Goal: Information Seeking & Learning: Learn about a topic

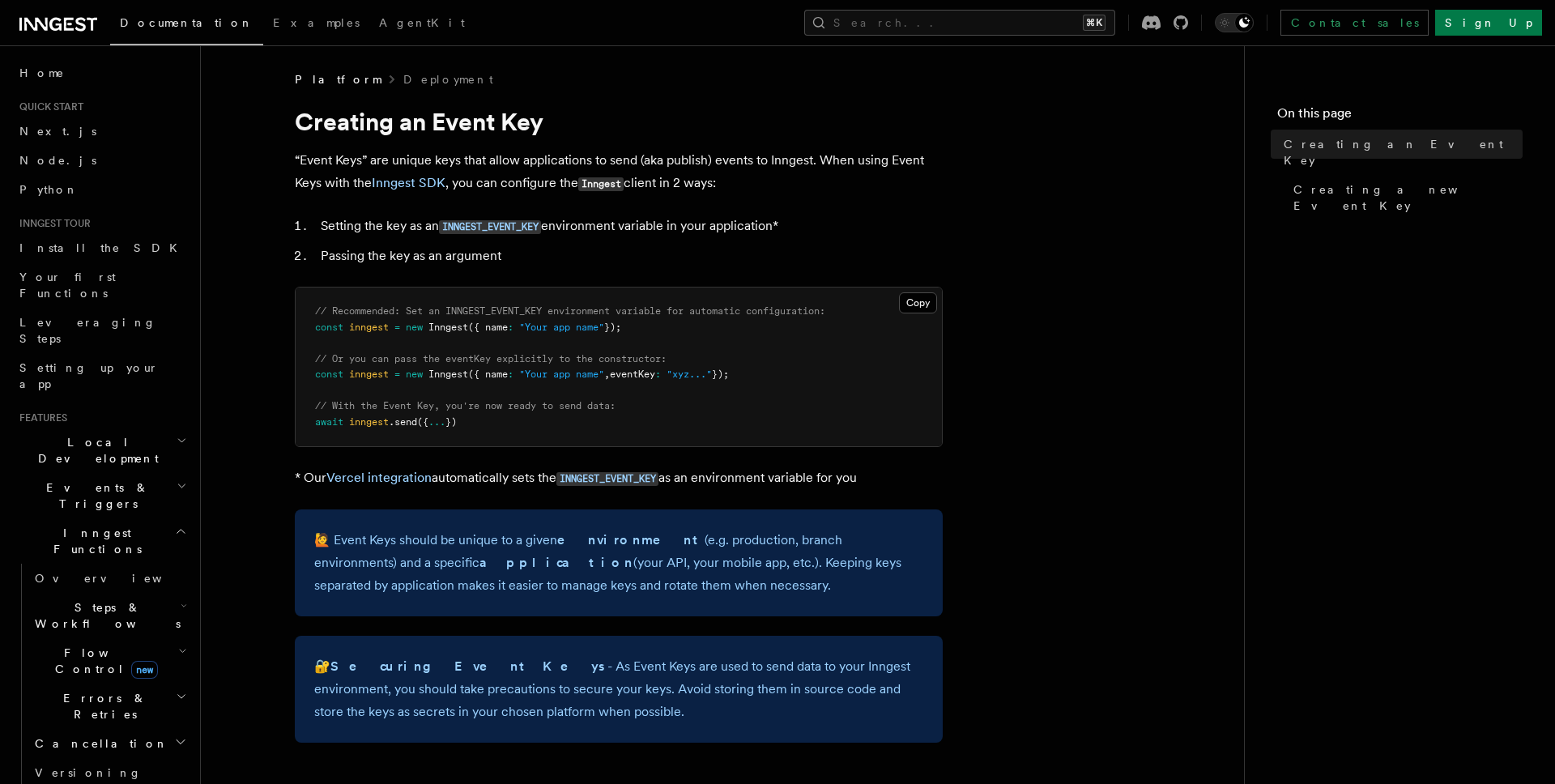
click at [493, 177] on p "“Event Keys” are unique keys that allow applications to send (aka publish) even…" at bounding box center [619, 172] width 648 height 47
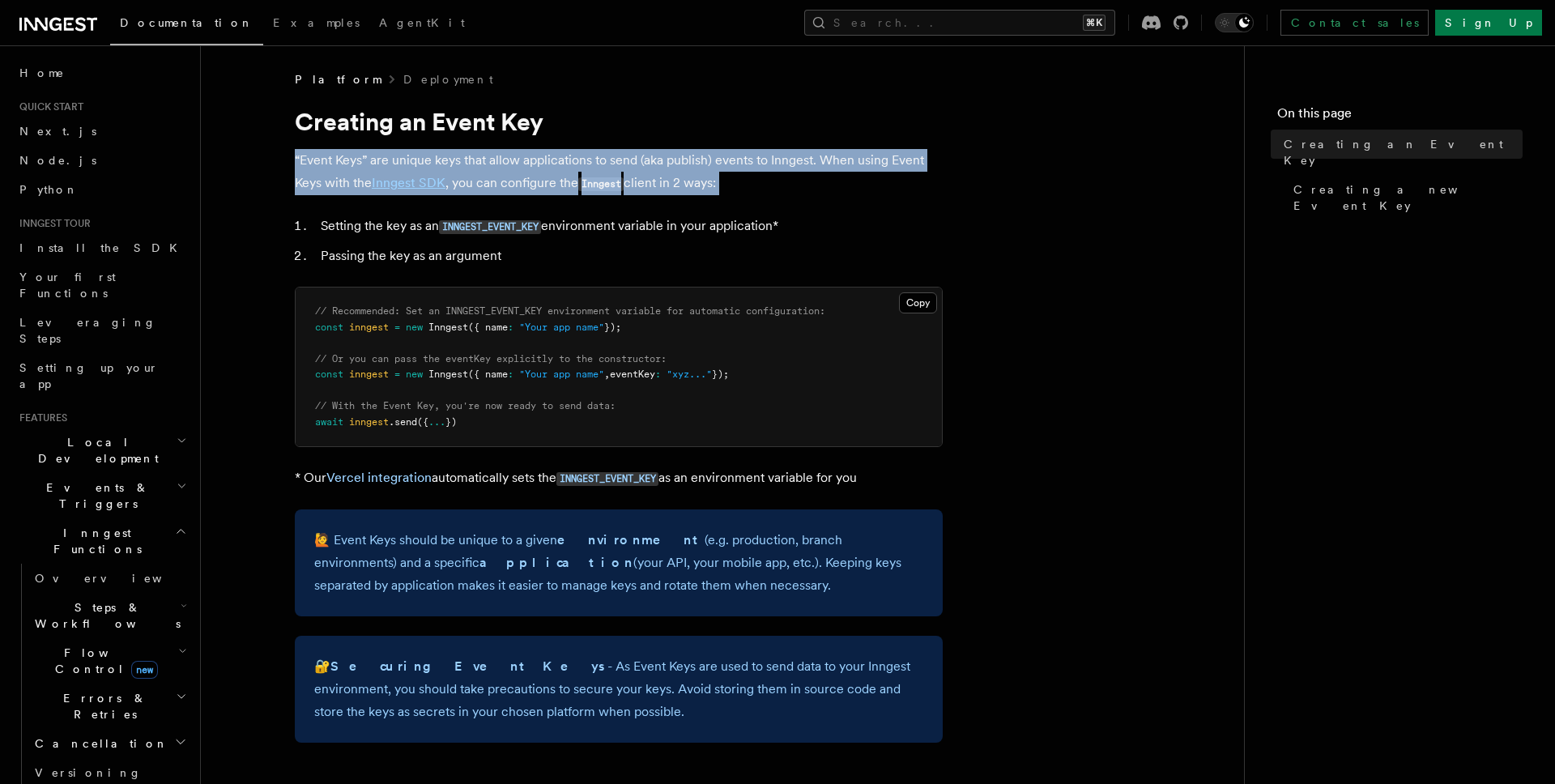
click at [493, 177] on p "“Event Keys” are unique keys that allow applications to send (aka publish) even…" at bounding box center [619, 172] width 648 height 47
click at [585, 161] on p "“Event Keys” are unique keys that allow applications to send (aka publish) even…" at bounding box center [619, 172] width 648 height 47
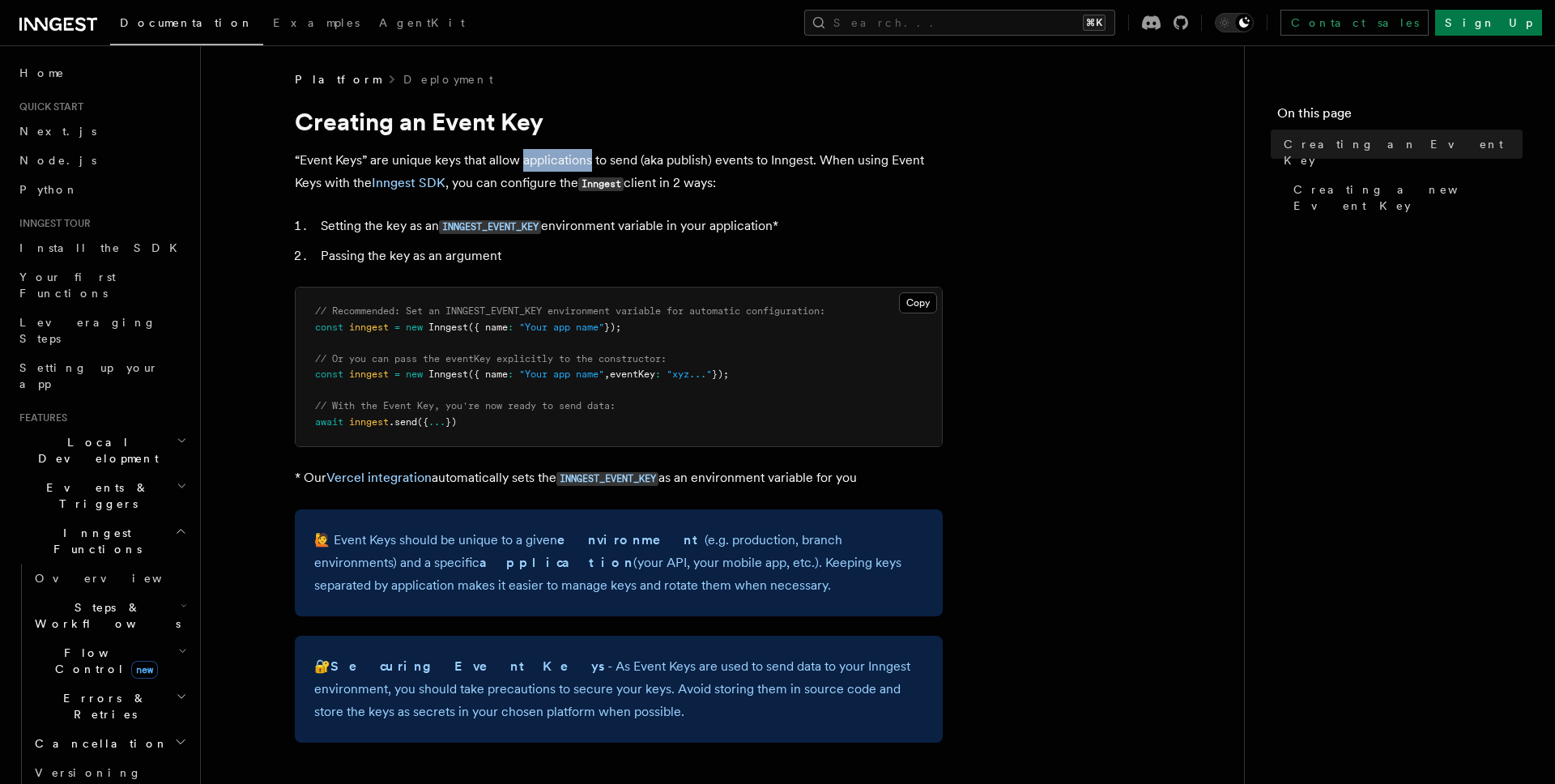
click at [585, 161] on p "“Event Keys” are unique keys that allow applications to send (aka publish) even…" at bounding box center [619, 172] width 648 height 47
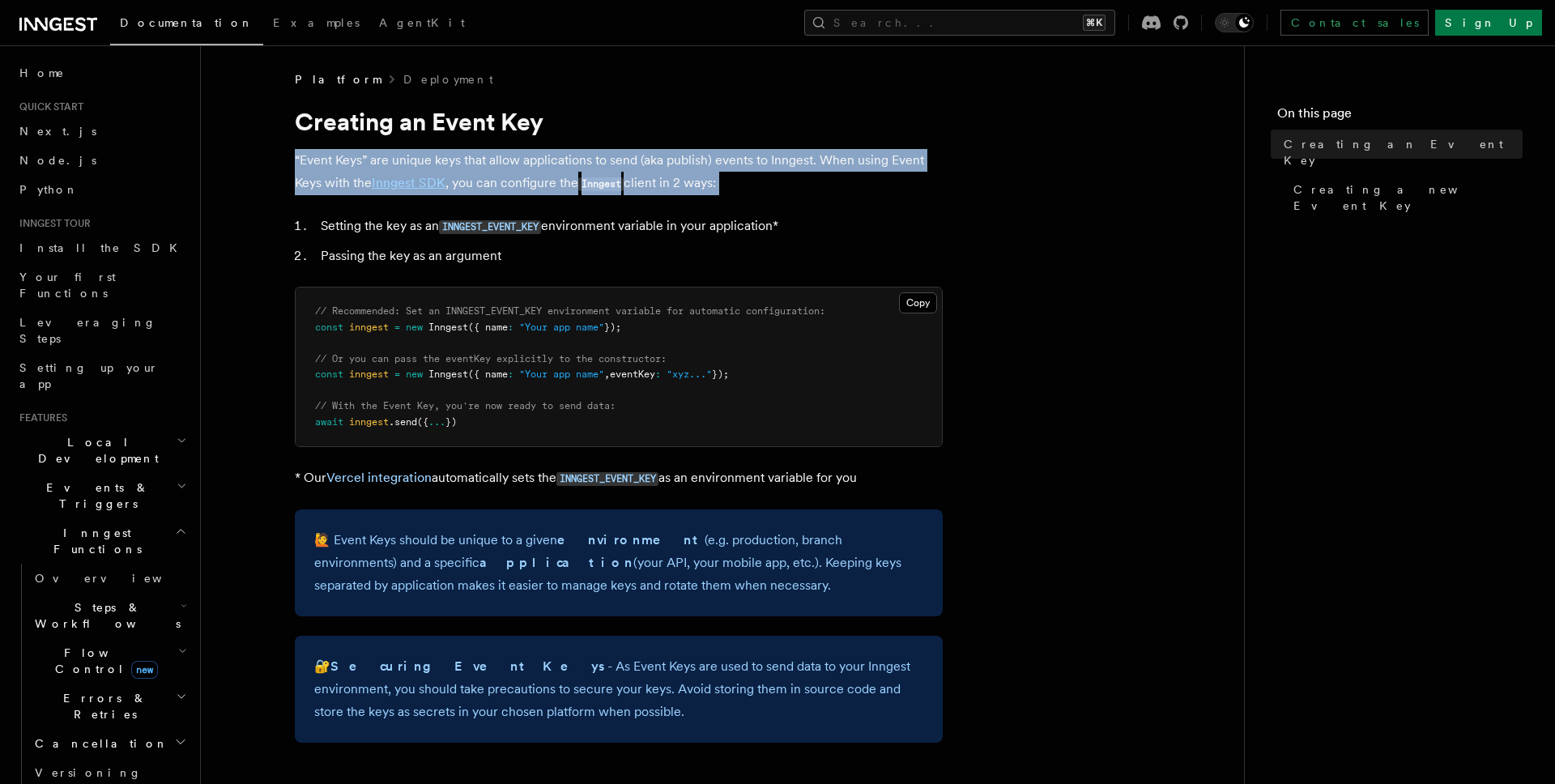
click at [585, 161] on p "“Event Keys” are unique keys that allow applications to send (aka publish) even…" at bounding box center [619, 172] width 648 height 47
click at [574, 179] on p "“Event Keys” are unique keys that allow applications to send (aka publish) even…" at bounding box center [619, 172] width 648 height 47
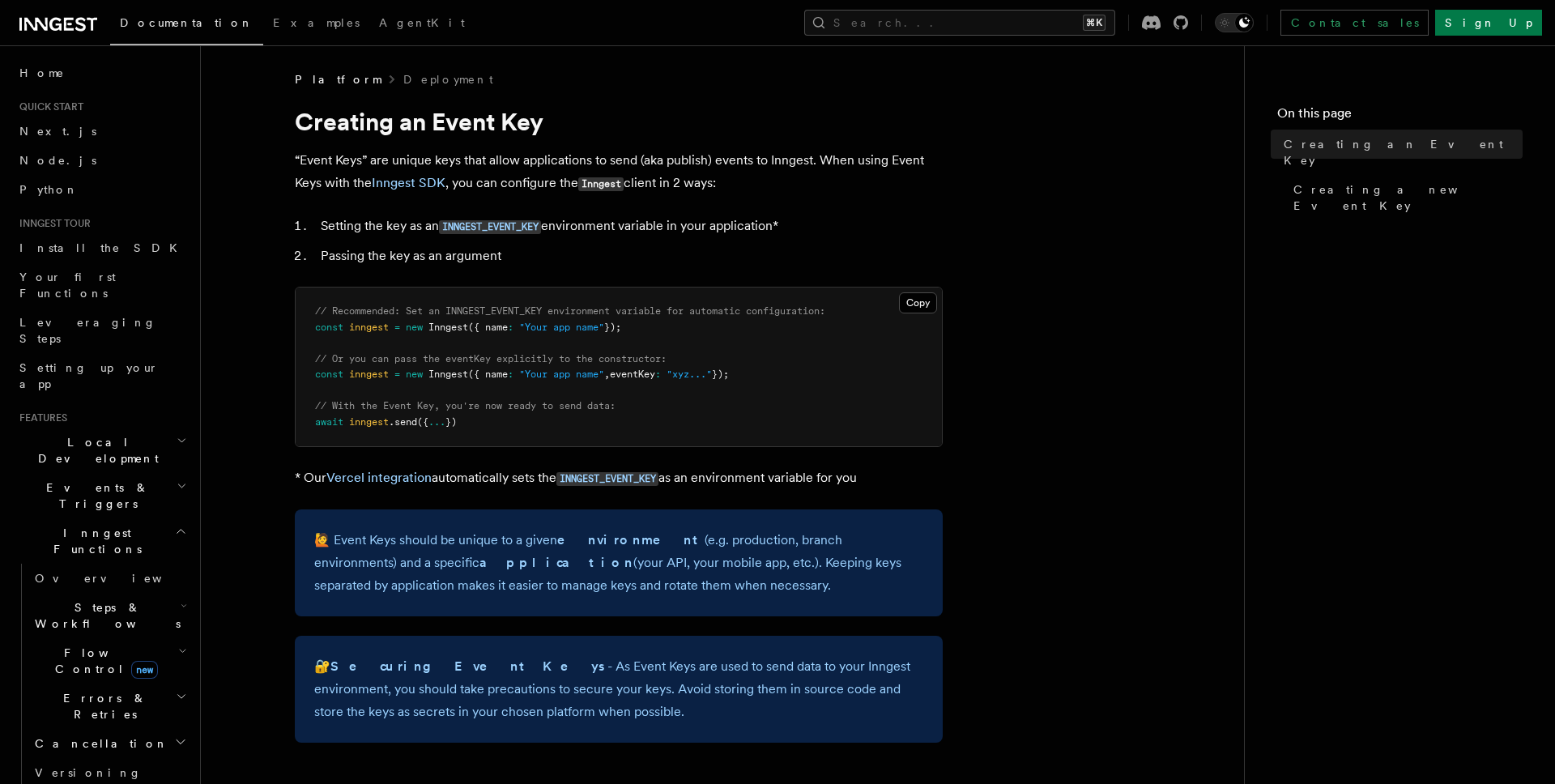
click at [574, 179] on p "“Event Keys” are unique keys that allow applications to send (aka publish) even…" at bounding box center [619, 172] width 648 height 47
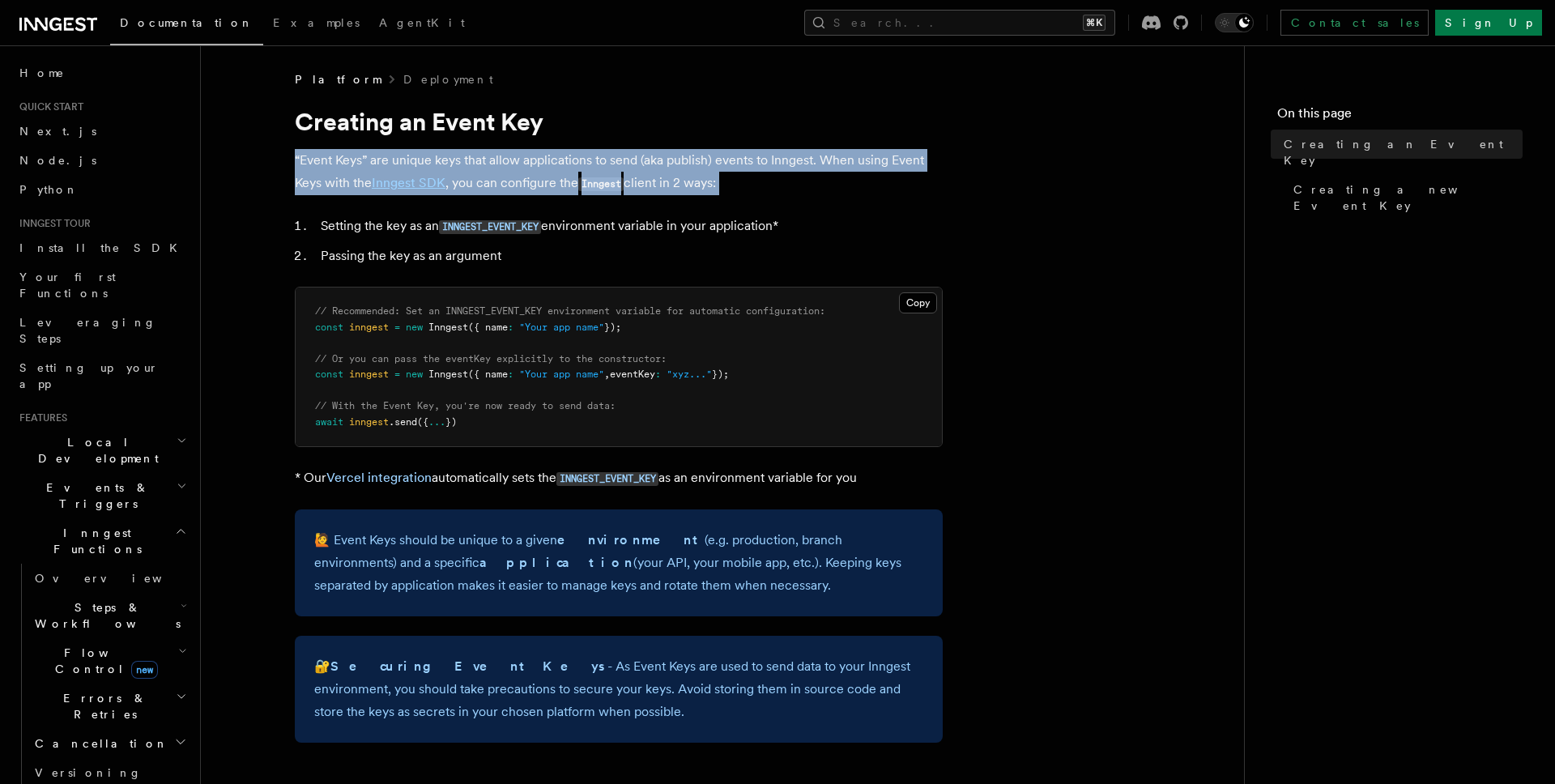
drag, startPoint x: 574, startPoint y: 179, endPoint x: 586, endPoint y: 179, distance: 12.0
click at [575, 179] on p "“Event Keys” are unique keys that allow applications to send (aka publish) even…" at bounding box center [619, 172] width 648 height 47
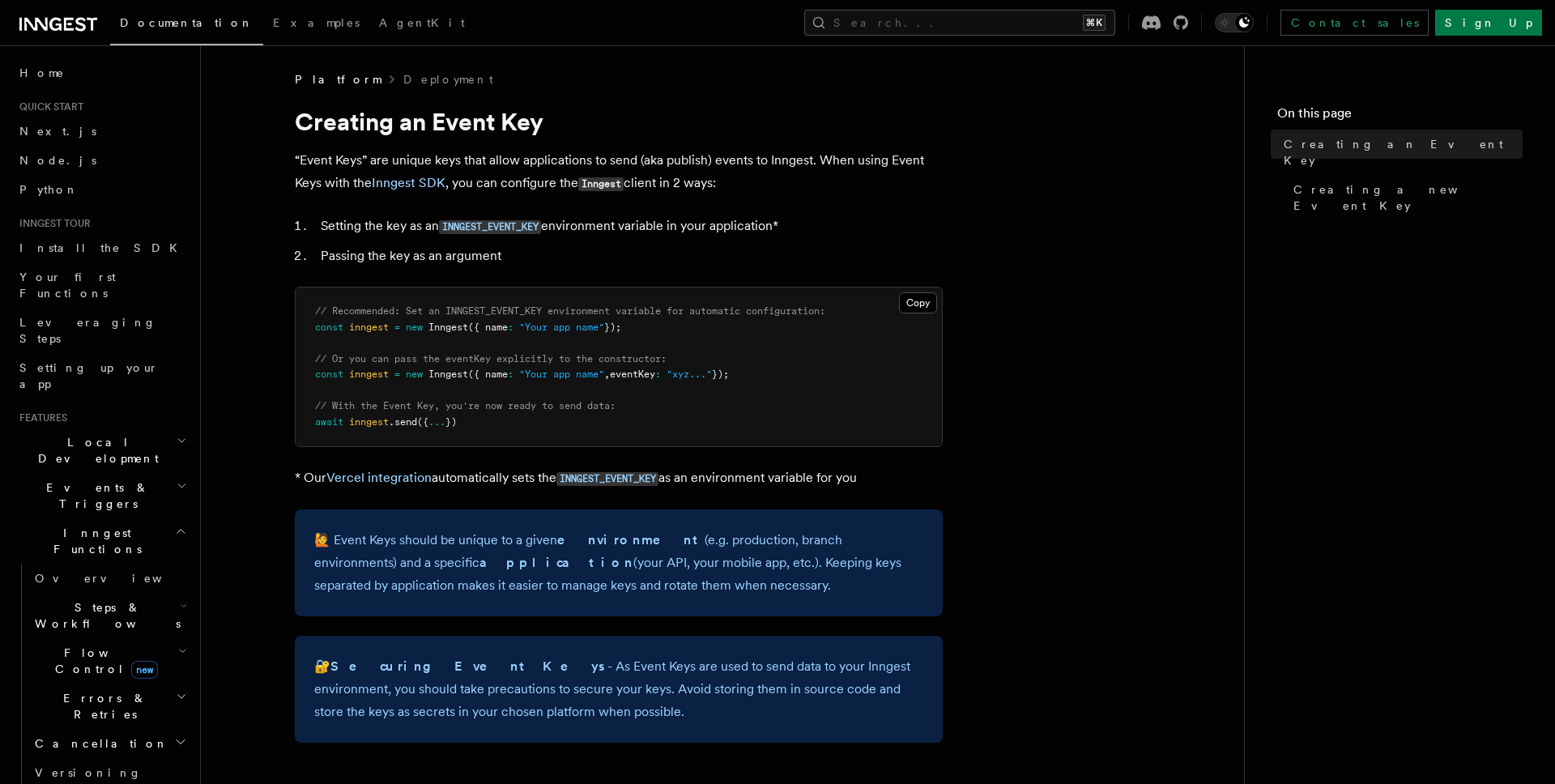
click at [559, 310] on span "// Recommended: Set an INNGEST_EVENT_KEY environment variable for automatic con…" at bounding box center [570, 311] width 510 height 11
click at [561, 376] on span ""Your app name"" at bounding box center [561, 374] width 85 height 11
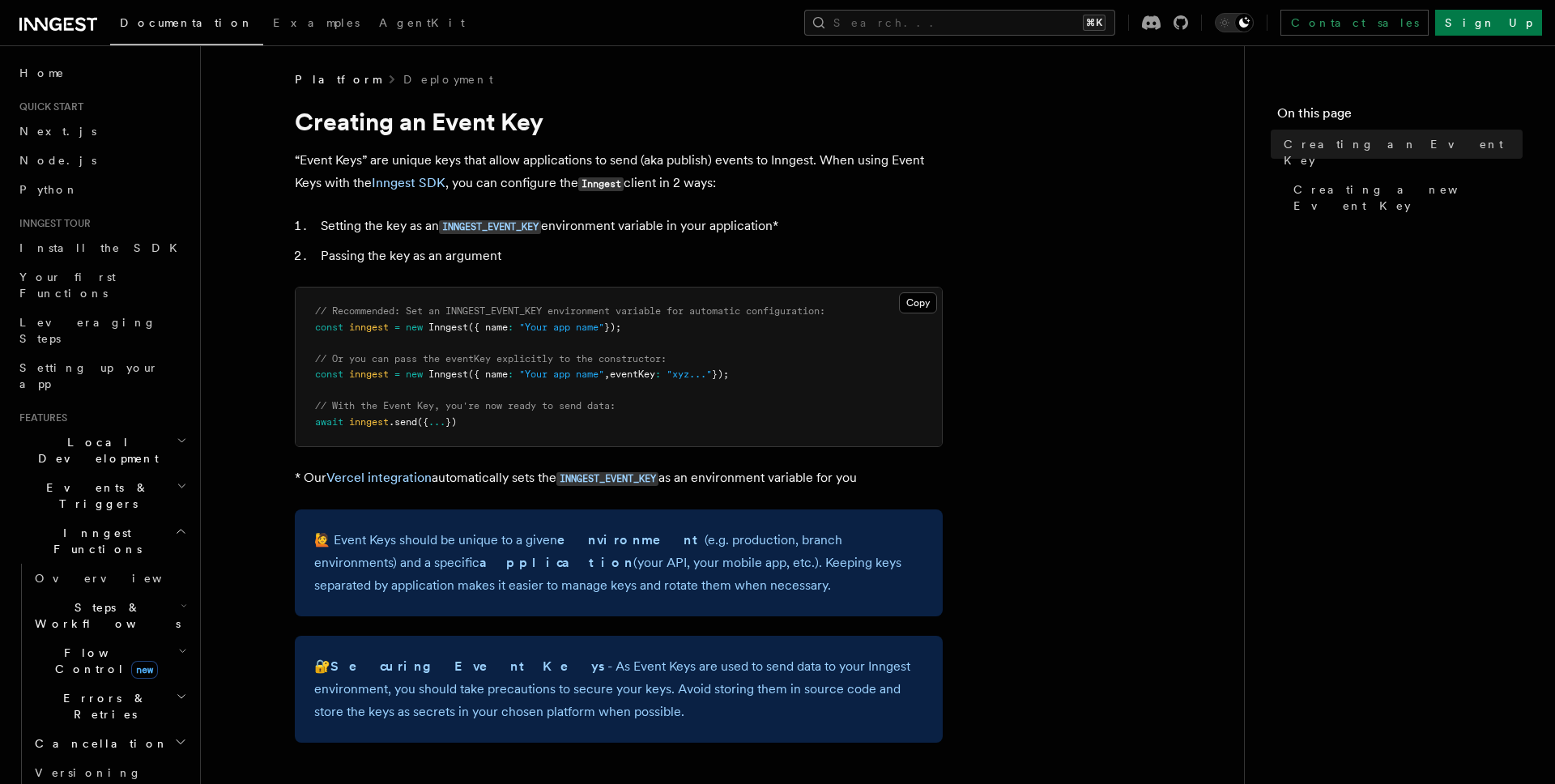
click at [649, 387] on pre "// Recommended: Set an INNGEST_EVENT_KEY environment variable for automatic con…" at bounding box center [619, 366] width 646 height 159
click at [640, 382] on pre "// Recommended: Set an INNGEST_EVENT_KEY environment variable for automatic con…" at bounding box center [619, 366] width 646 height 159
click at [495, 375] on span "({ name" at bounding box center [488, 374] width 40 height 11
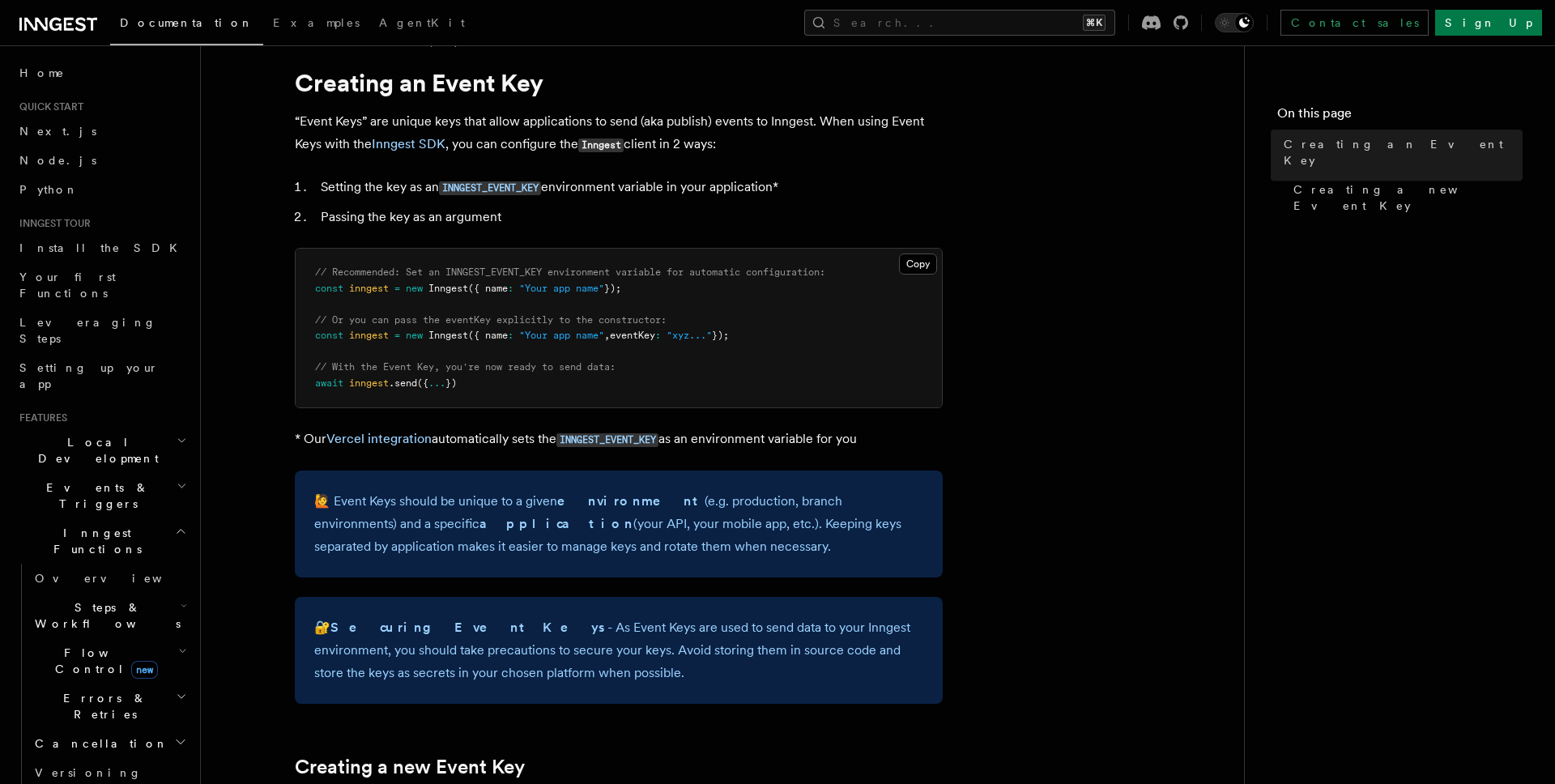
scroll to position [46, 0]
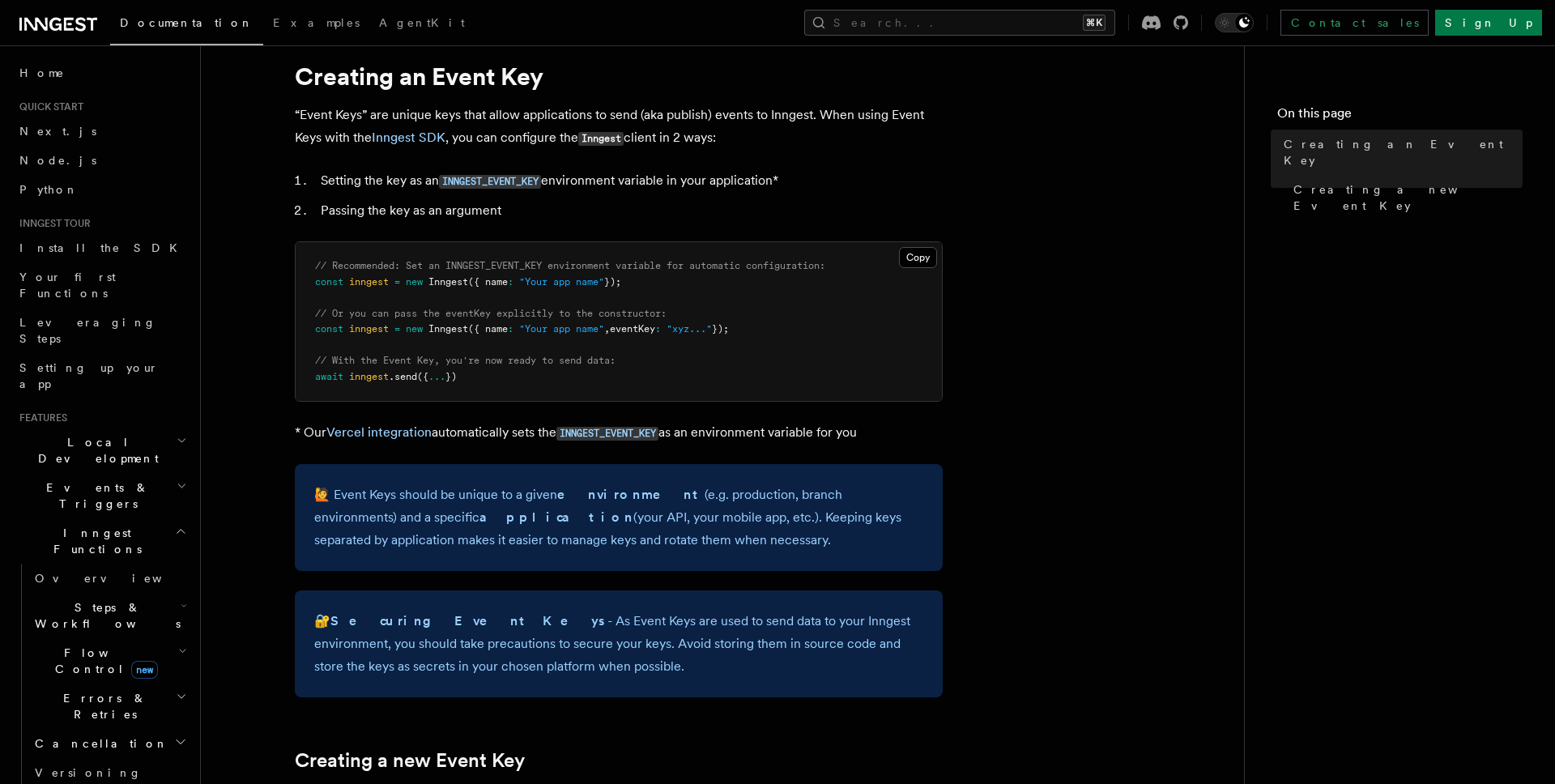
click at [643, 336] on pre "// Recommended: Set an INNGEST_EVENT_KEY environment variable for automatic con…" at bounding box center [619, 322] width 646 height 159
click at [643, 331] on span "eventKey" at bounding box center [633, 329] width 46 height 11
click at [435, 315] on span "// Or you can pass the eventKey explicitly to the constructor:" at bounding box center [490, 313] width 351 height 11
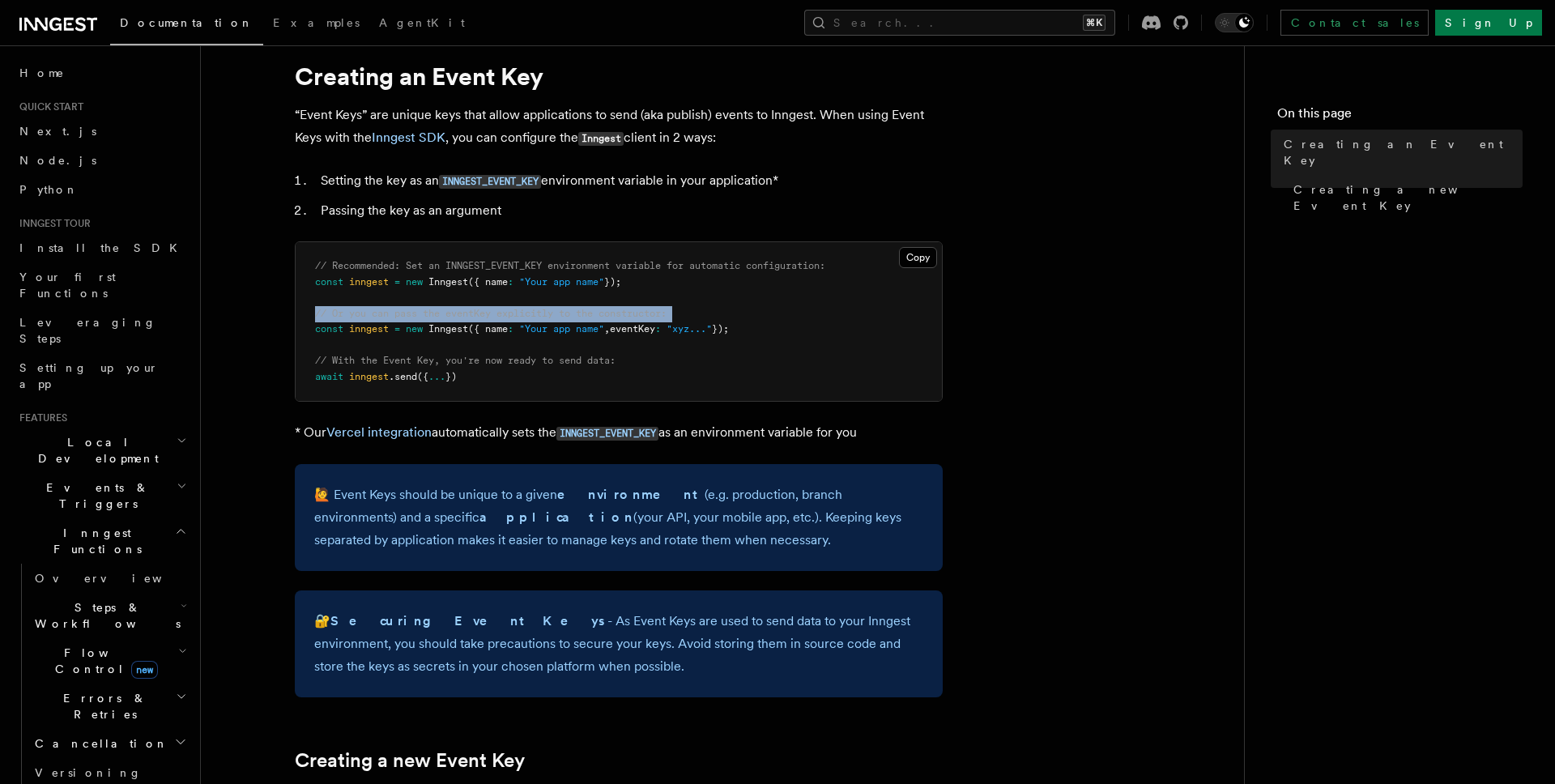
click at [435, 315] on span "// Or you can pass the eventKey explicitly to the constructor:" at bounding box center [490, 313] width 351 height 11
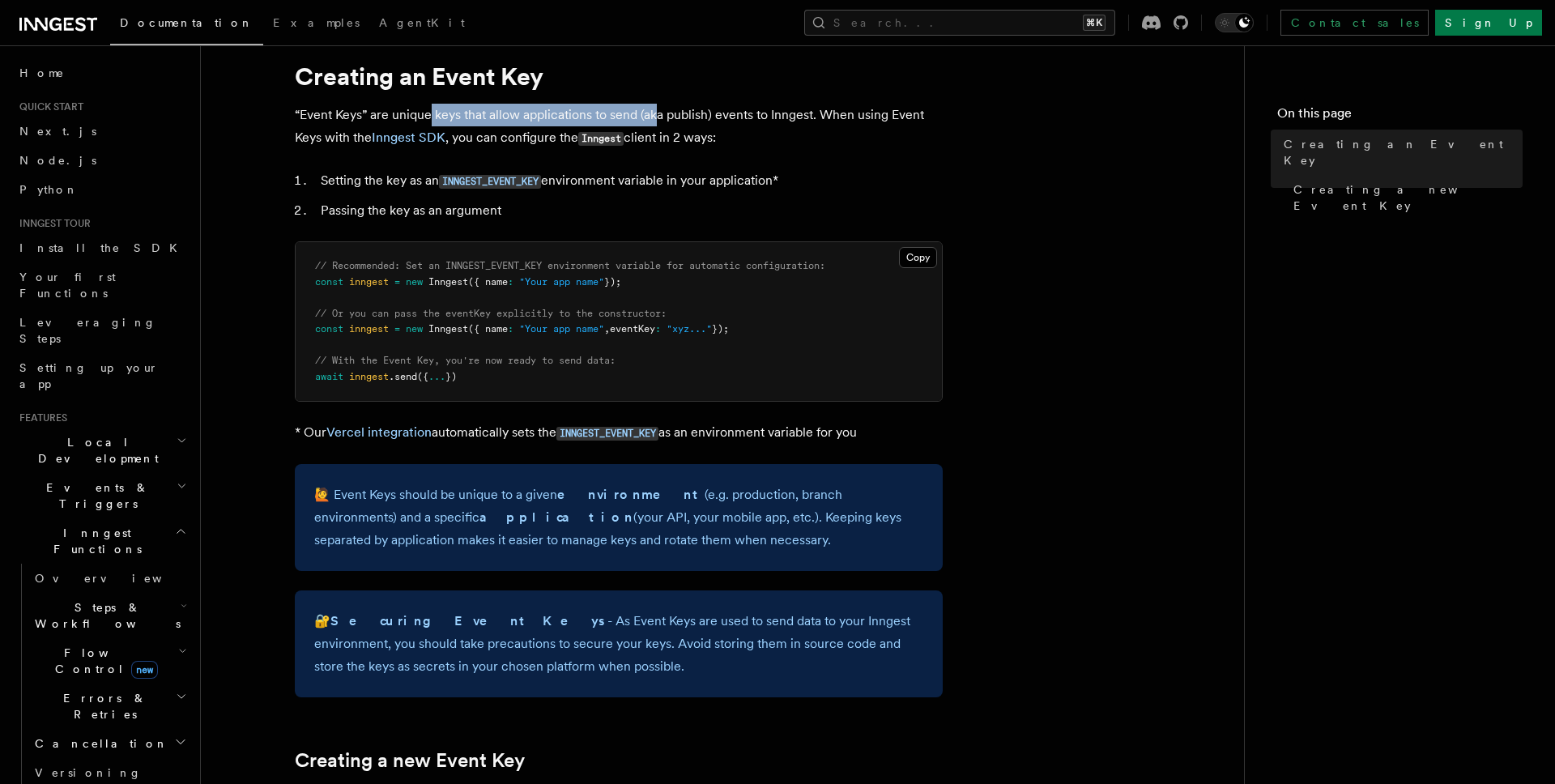
drag, startPoint x: 432, startPoint y: 122, endPoint x: 659, endPoint y: 119, distance: 227.0
click at [659, 119] on p "“Event Keys” are unique keys that allow applications to send (aka publish) even…" at bounding box center [619, 127] width 648 height 47
click at [659, 119] on p "“Event Keys” are unique keys that allow applications to send (aka publish) even…" at bounding box center [619, 127] width 648 height 47
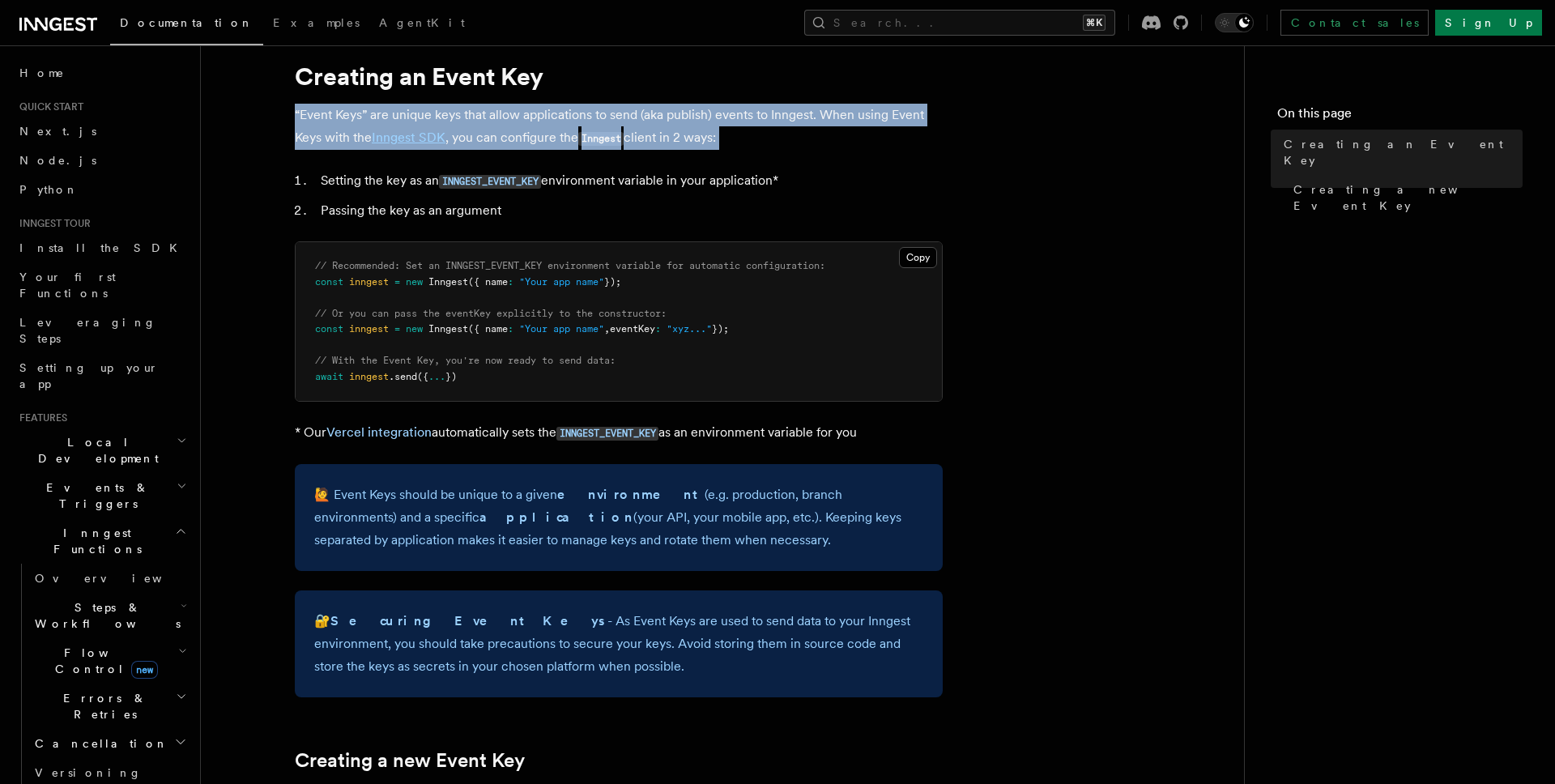
click at [659, 119] on p "“Event Keys” are unique keys that allow applications to send (aka publish) even…" at bounding box center [619, 127] width 648 height 47
click at [525, 114] on p "“Event Keys” are unique keys that allow applications to send (aka publish) even…" at bounding box center [619, 127] width 648 height 47
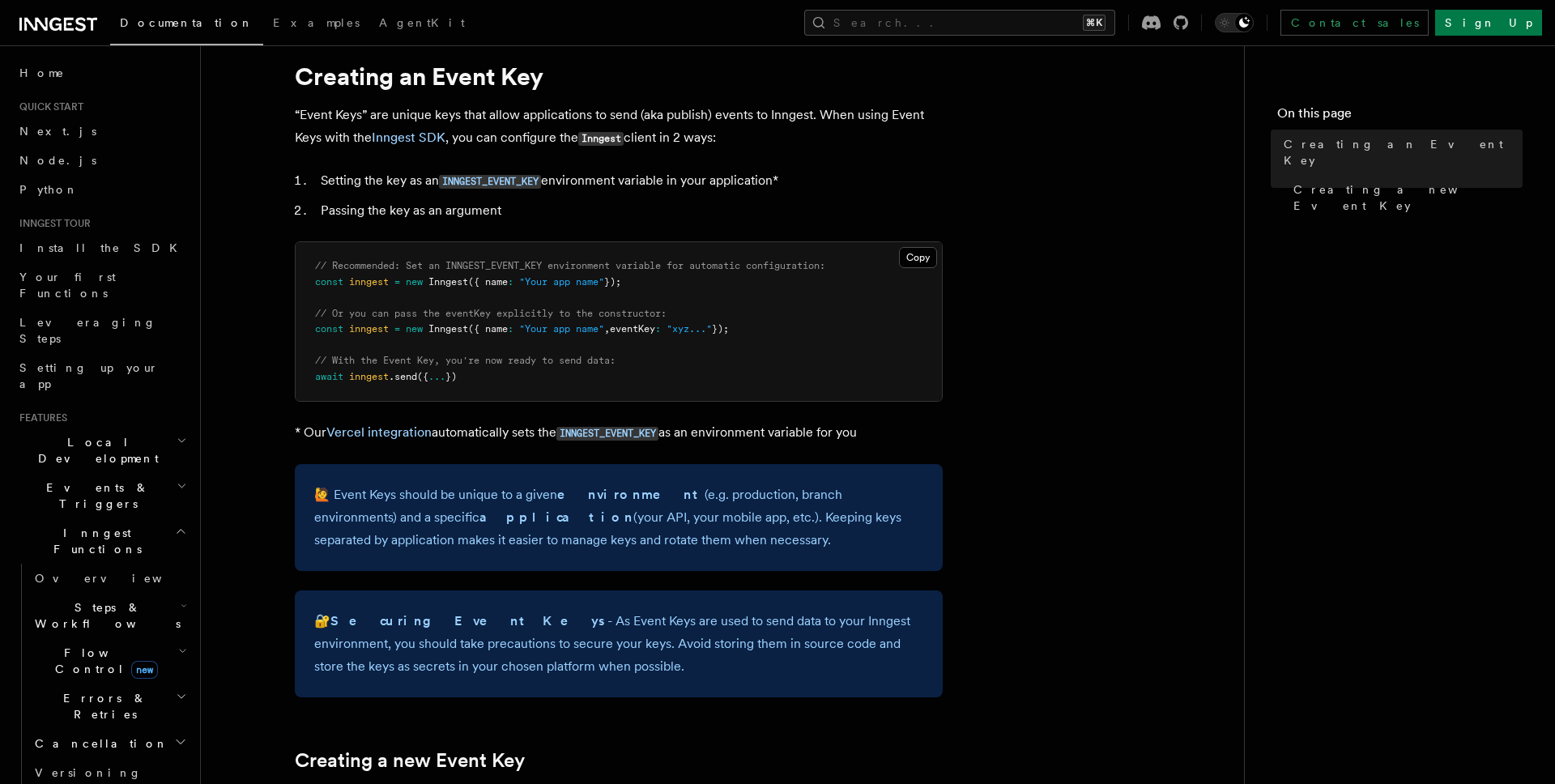
click at [522, 147] on p "“Event Keys” are unique keys that allow applications to send (aka publish) even…" at bounding box center [619, 127] width 648 height 47
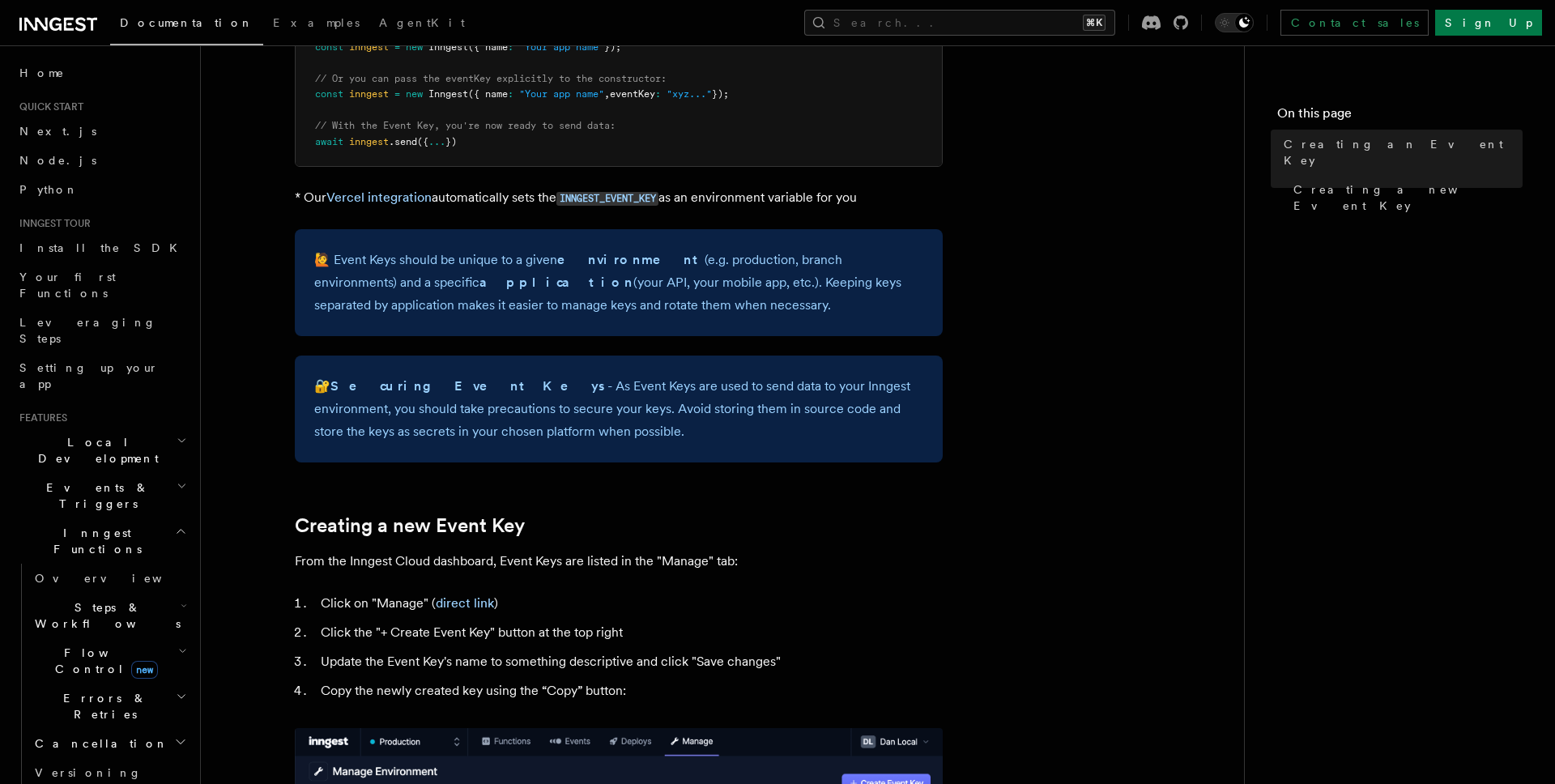
scroll to position [264, 0]
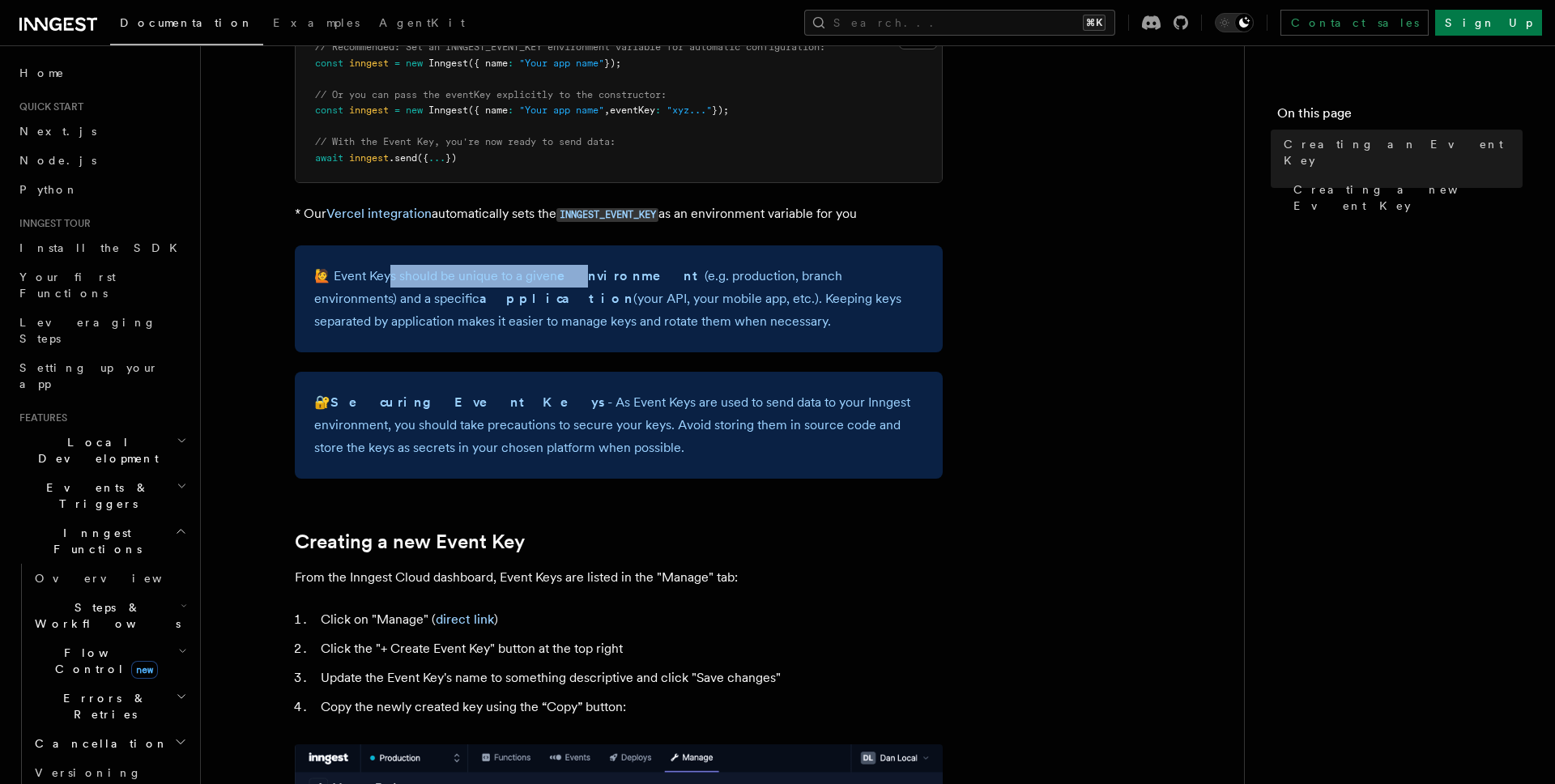
drag, startPoint x: 389, startPoint y: 267, endPoint x: 577, endPoint y: 268, distance: 188.0
click at [577, 268] on p "🙋 Event Keys should be unique to a given environment (e.g. production, branch e…" at bounding box center [619, 298] width 609 height 68
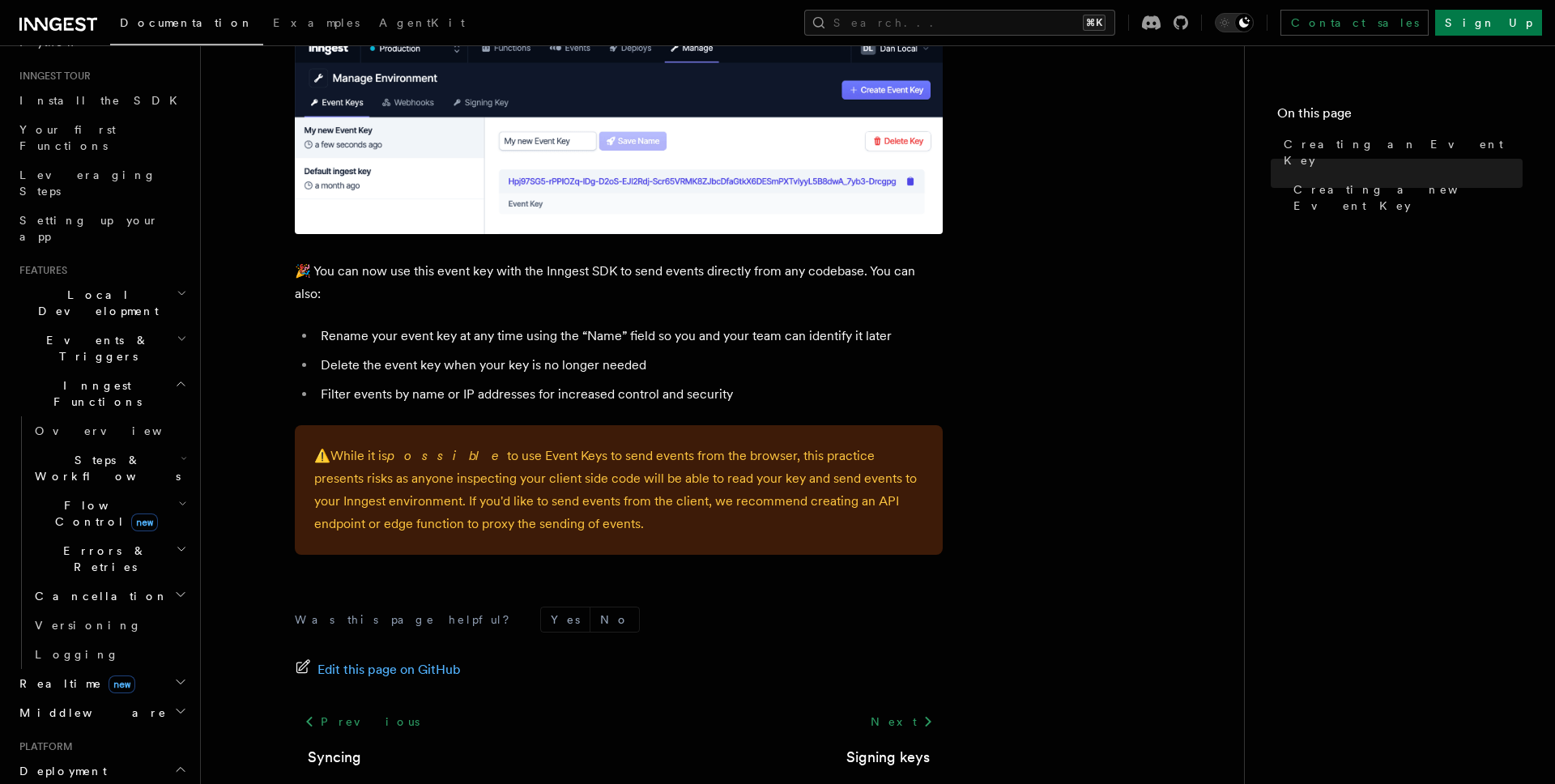
scroll to position [268, 0]
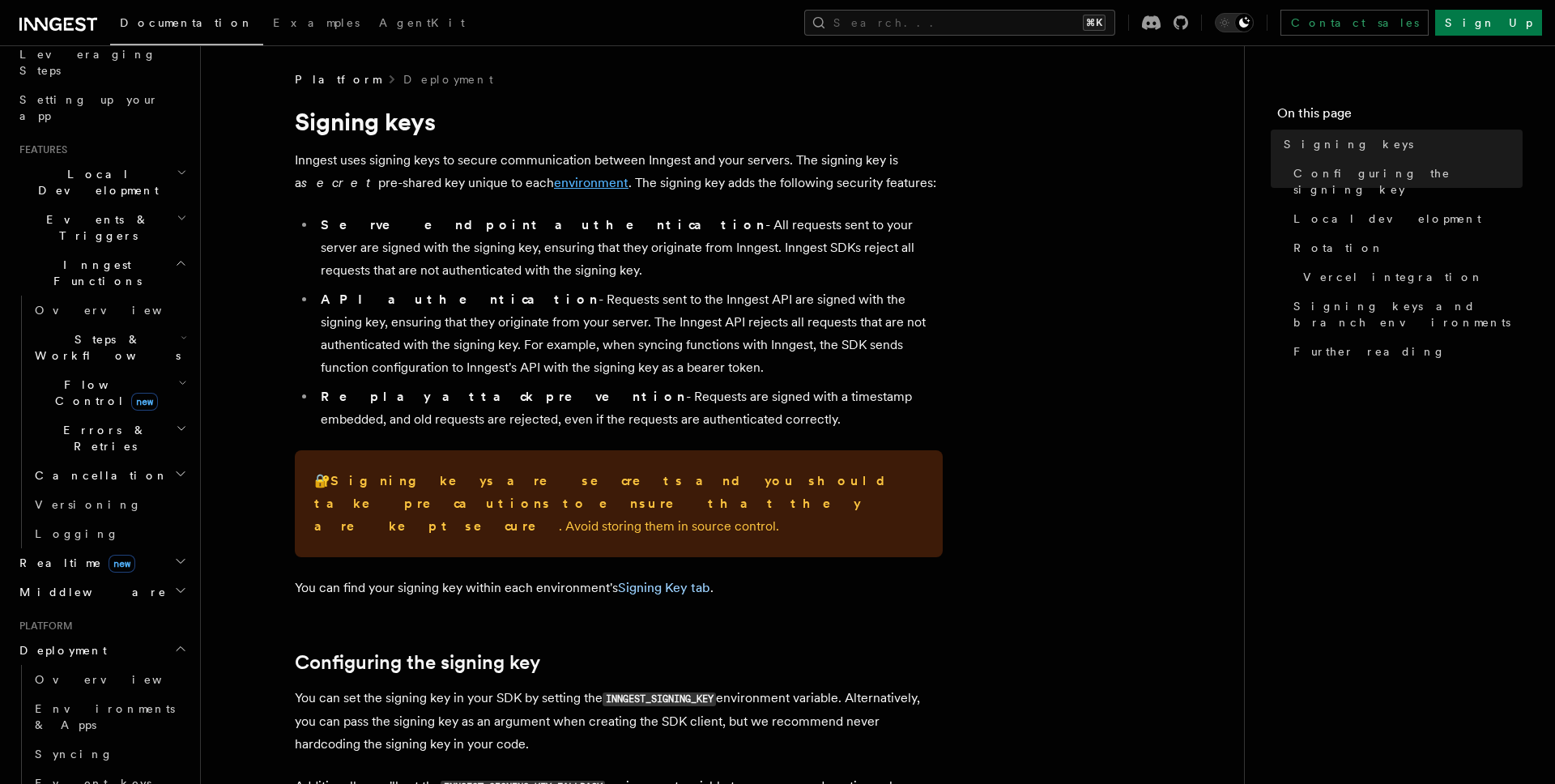
click at [554, 185] on link "environment" at bounding box center [591, 183] width 74 height 15
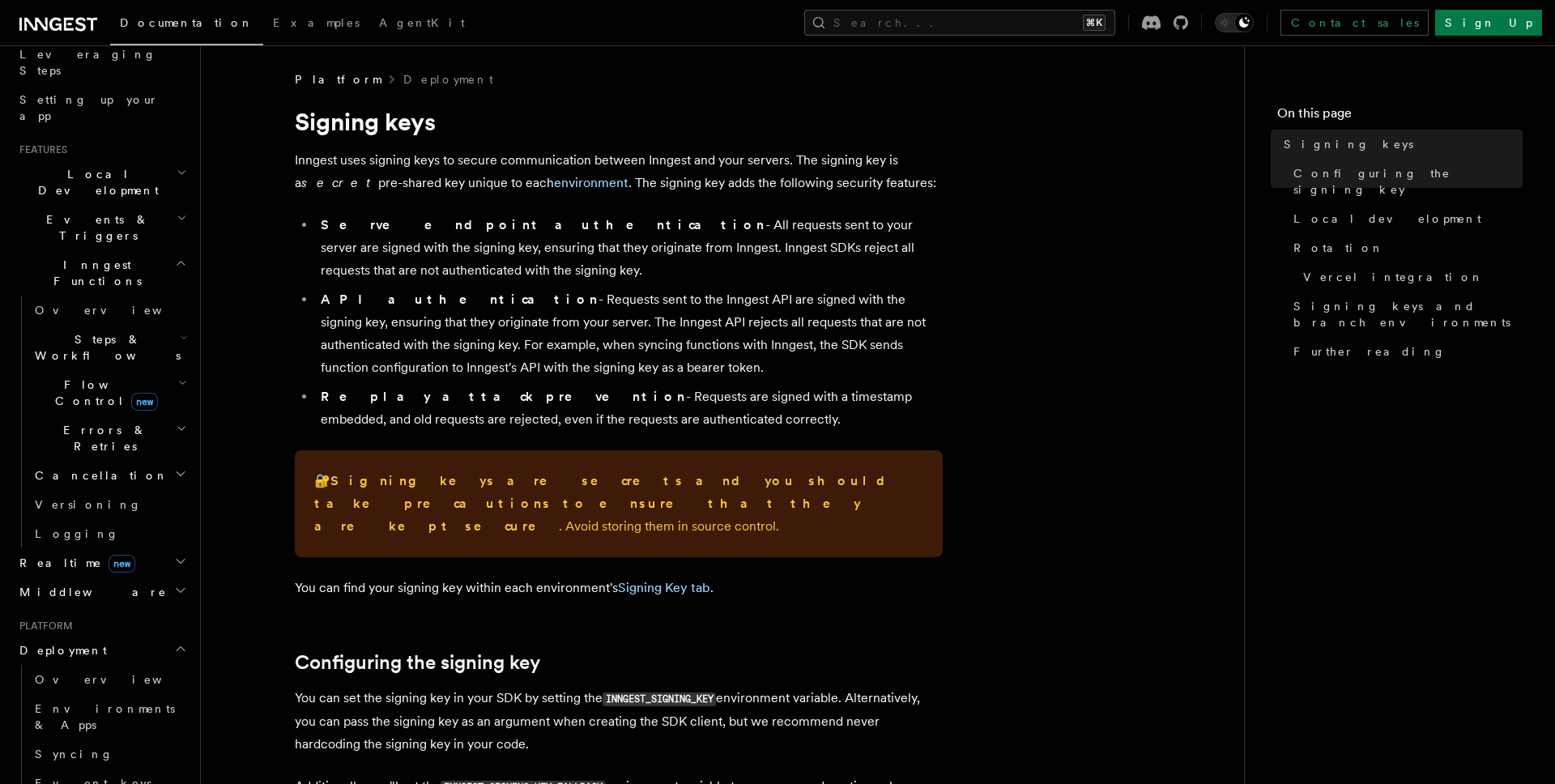
click at [767, 166] on p "Inngest uses signing keys to secure communication between Inngest and your serv…" at bounding box center [619, 172] width 648 height 46
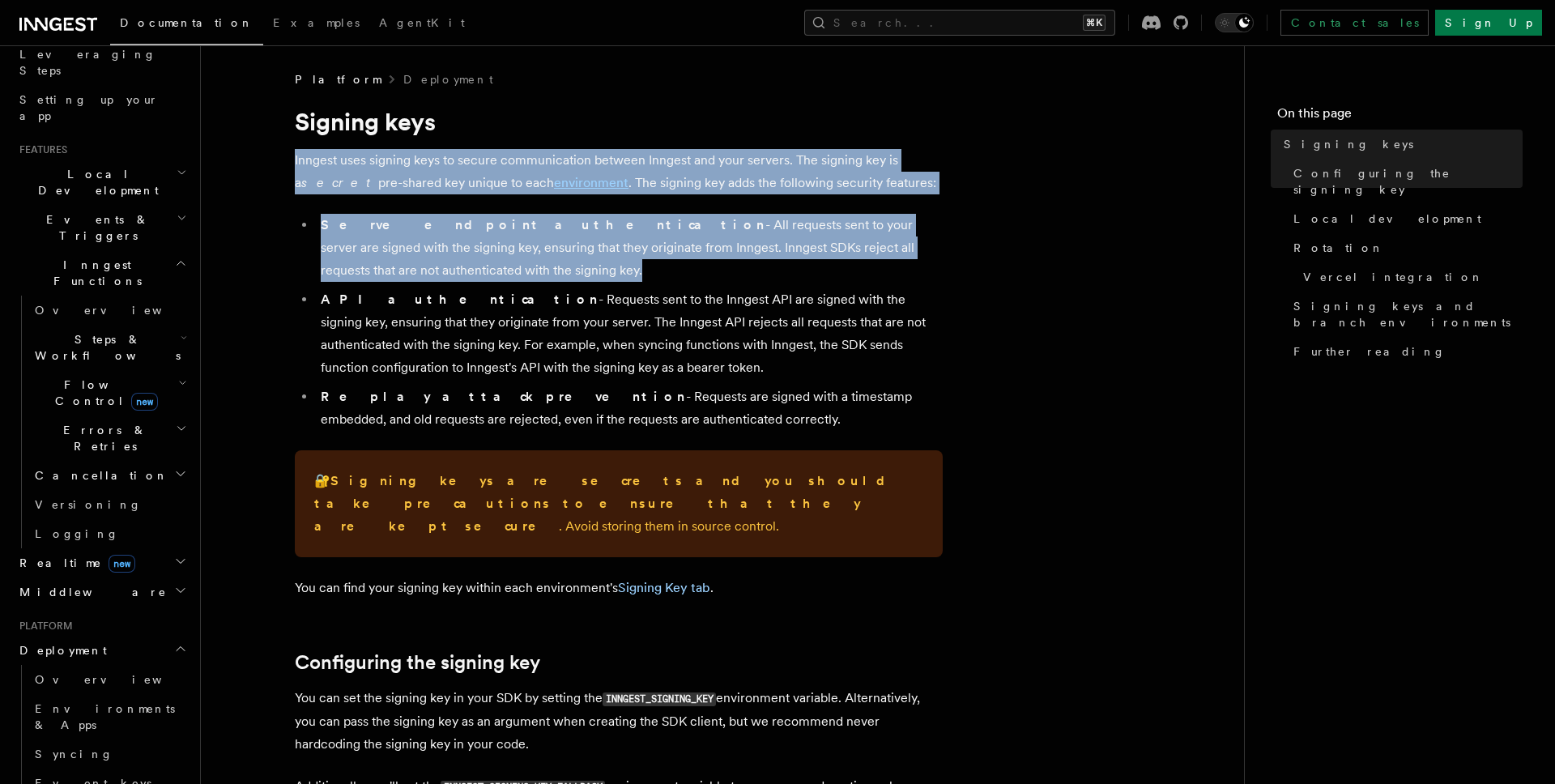
drag, startPoint x: 767, startPoint y: 166, endPoint x: 790, endPoint y: 215, distance: 54.1
click at [790, 215] on li "Serve endpoint authentication - All requests sent to your server are signed wit…" at bounding box center [629, 247] width 627 height 68
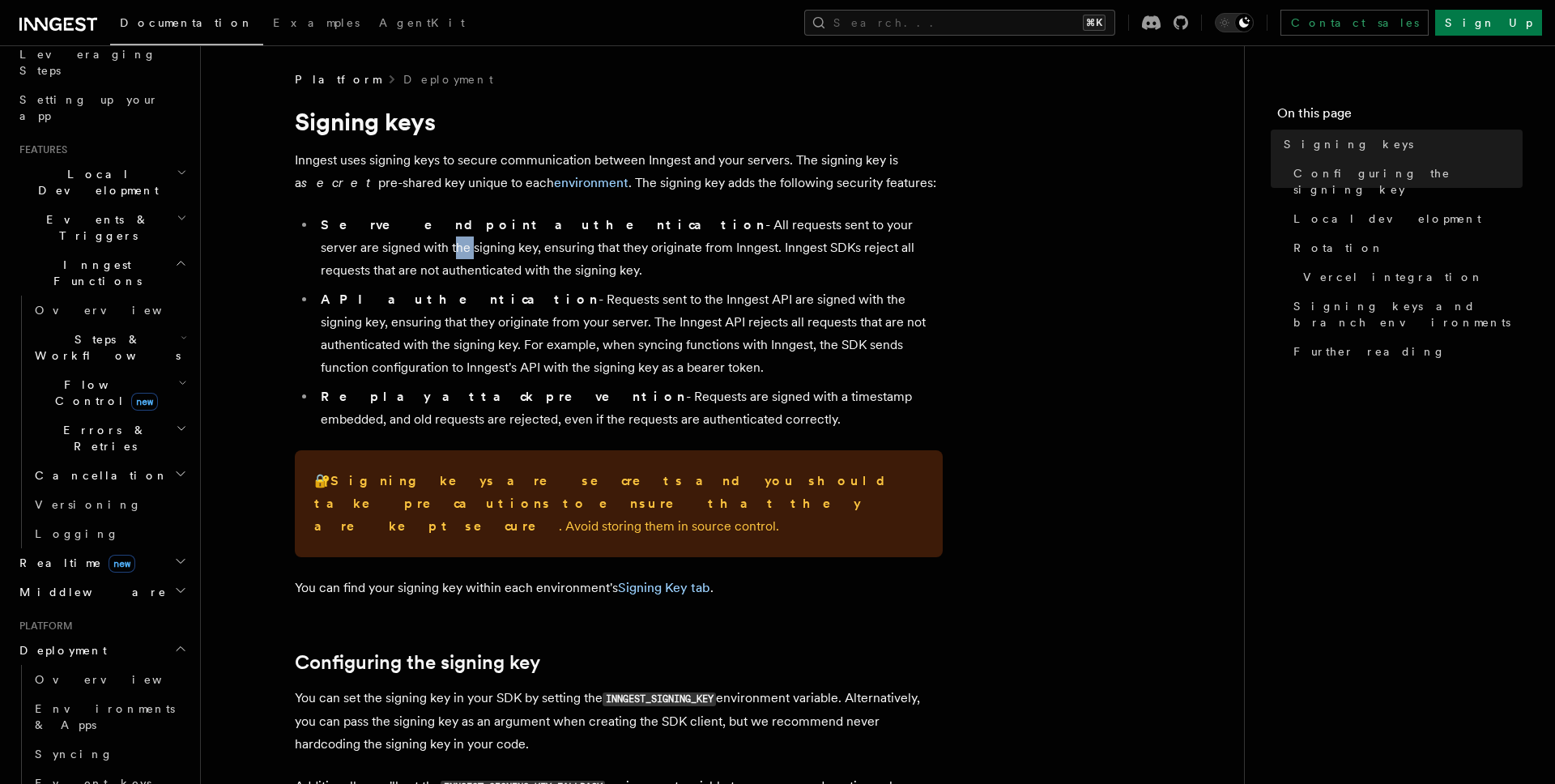
click at [790, 215] on li "Serve endpoint authentication - All requests sent to your server are signed wit…" at bounding box center [629, 247] width 627 height 68
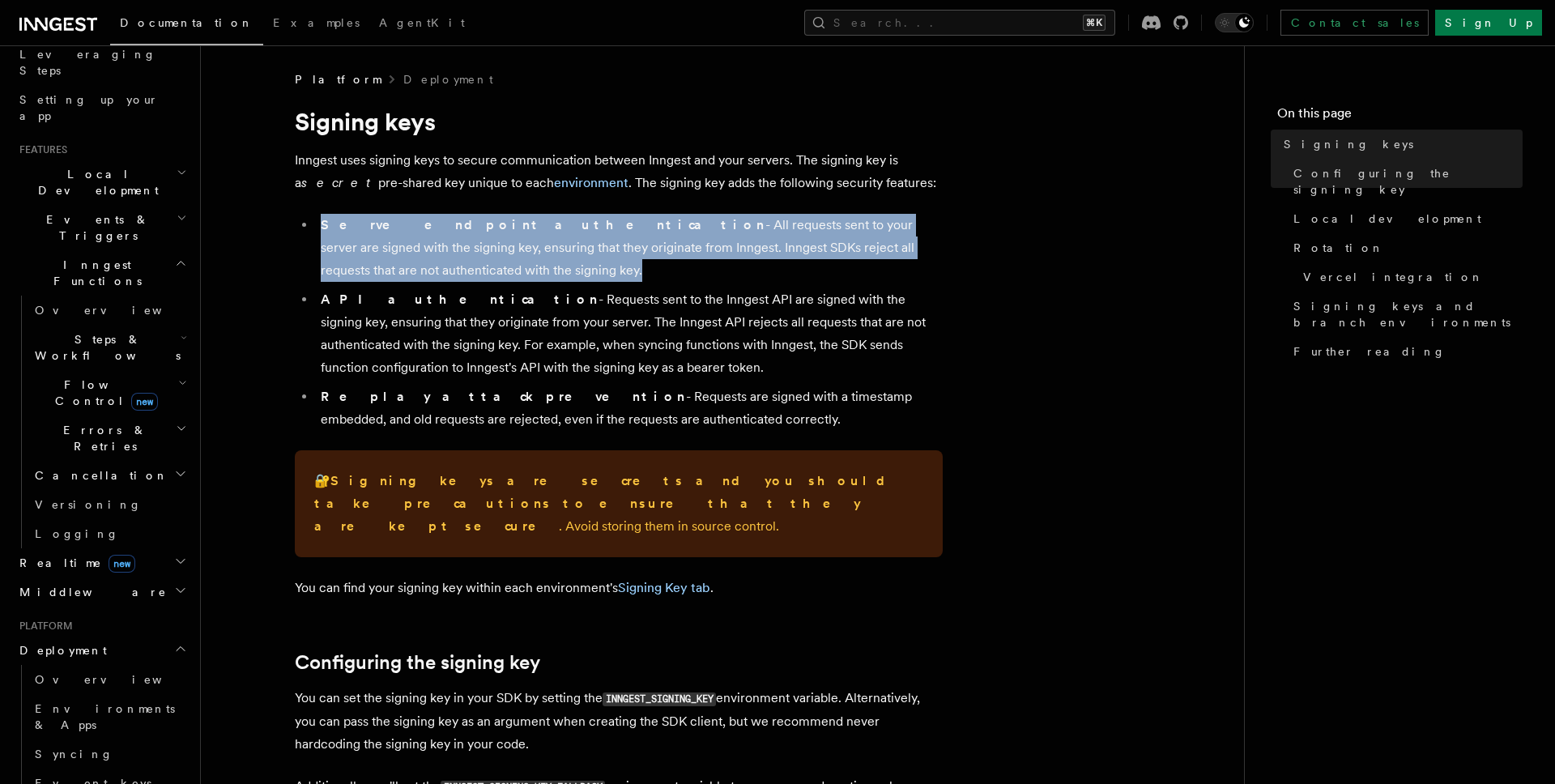
drag, startPoint x: 790, startPoint y: 215, endPoint x: 671, endPoint y: 253, distance: 124.9
click at [671, 253] on li "Serve endpoint authentication - All requests sent to your server are signed wit…" at bounding box center [629, 247] width 627 height 68
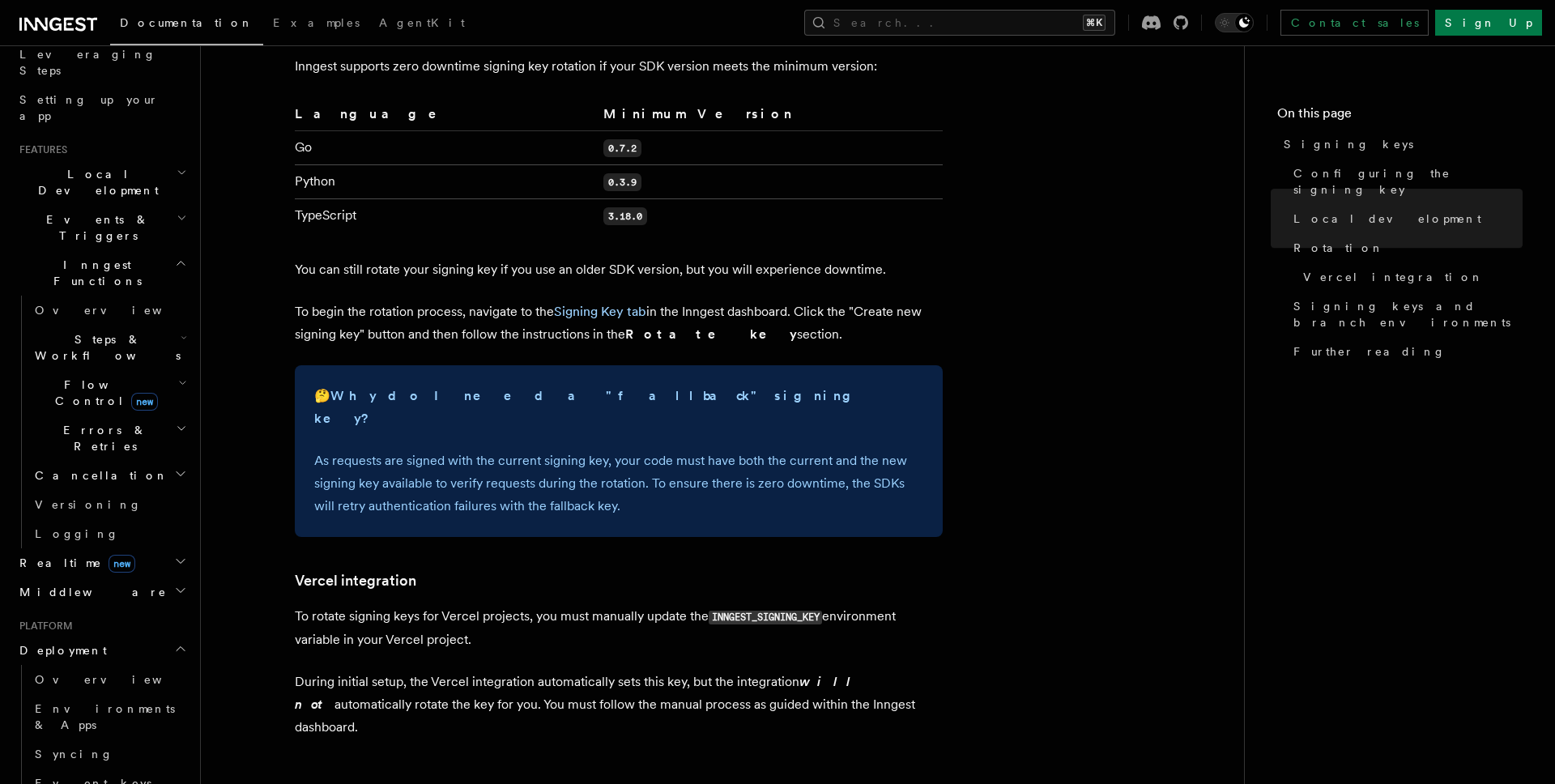
scroll to position [1173, 0]
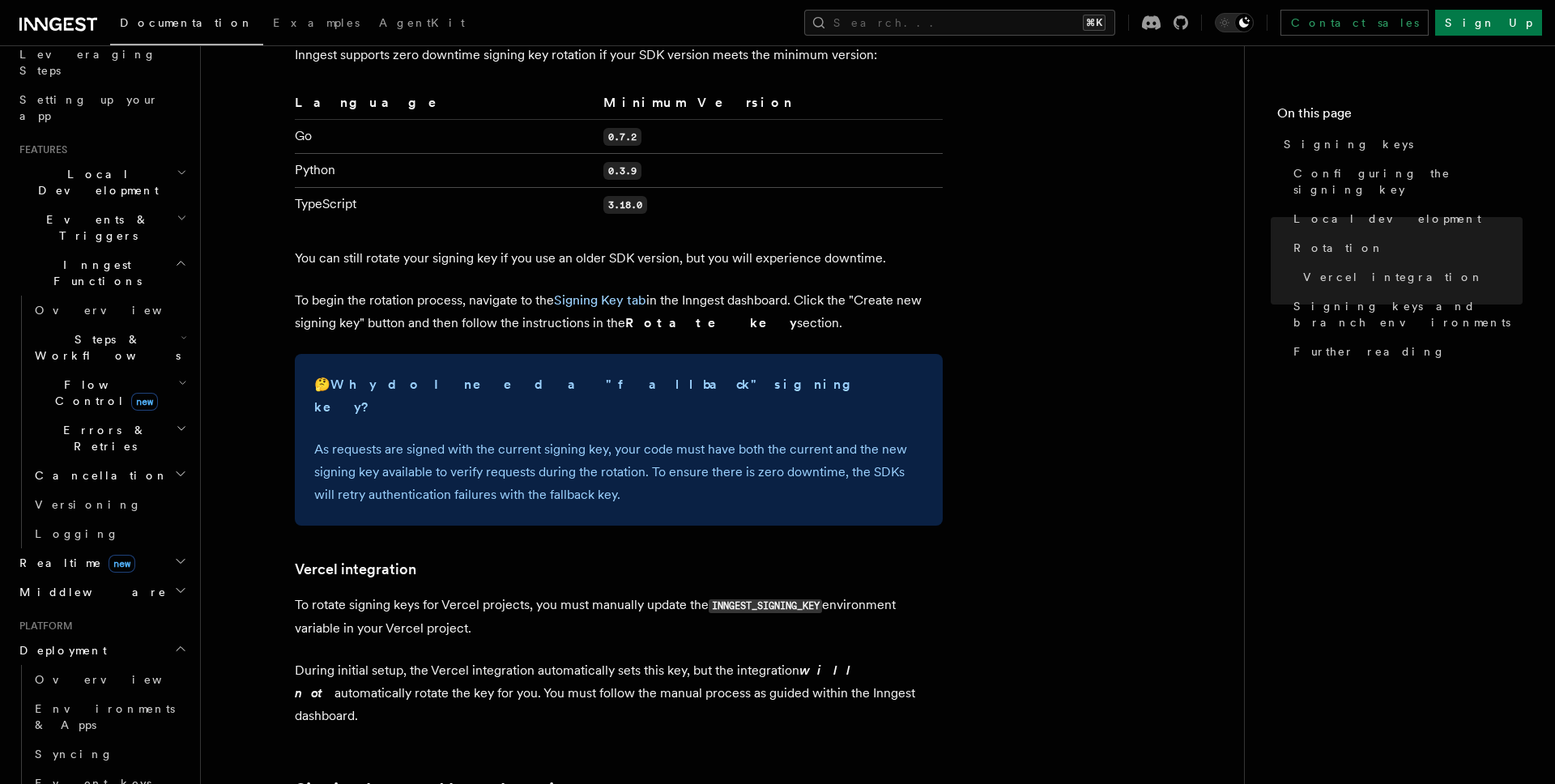
click at [699, 156] on td "0.3.9" at bounding box center [769, 171] width 345 height 34
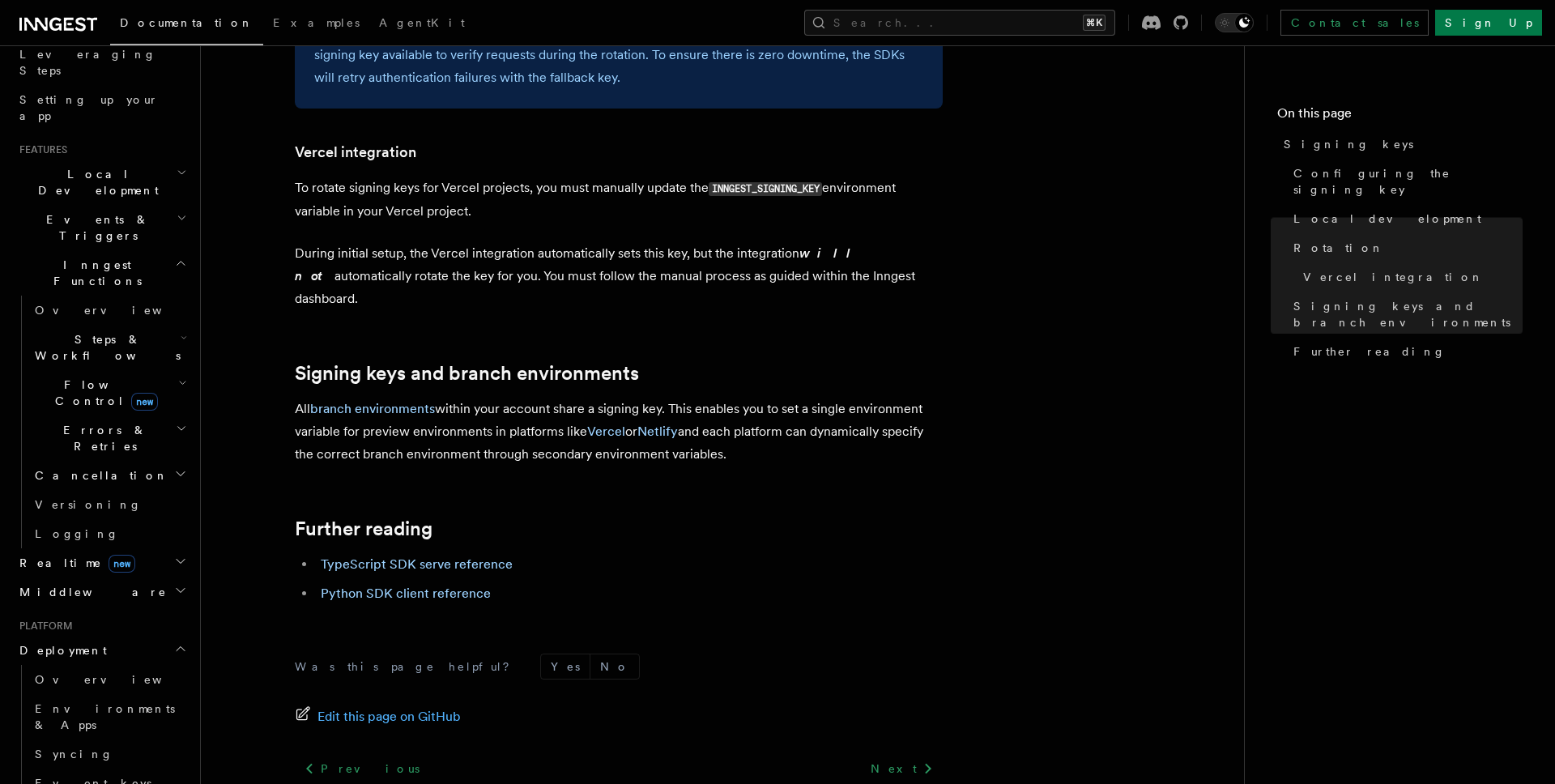
scroll to position [1634, 0]
